Goal: Task Accomplishment & Management: Use online tool/utility

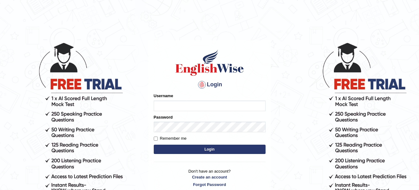
type input "khoderchamma_parramatta"
click at [201, 150] on button "Login" at bounding box center [210, 149] width 112 height 9
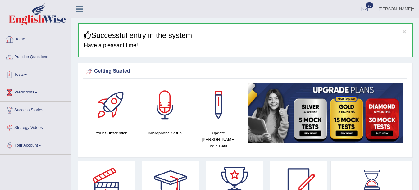
click at [19, 75] on link "Tests" at bounding box center [35, 74] width 71 height 16
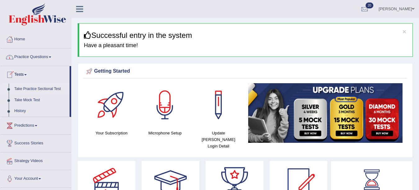
click at [22, 89] on link "Take Practice Sectional Test" at bounding box center [41, 89] width 58 height 11
